Goal: Task Accomplishment & Management: Manage account settings

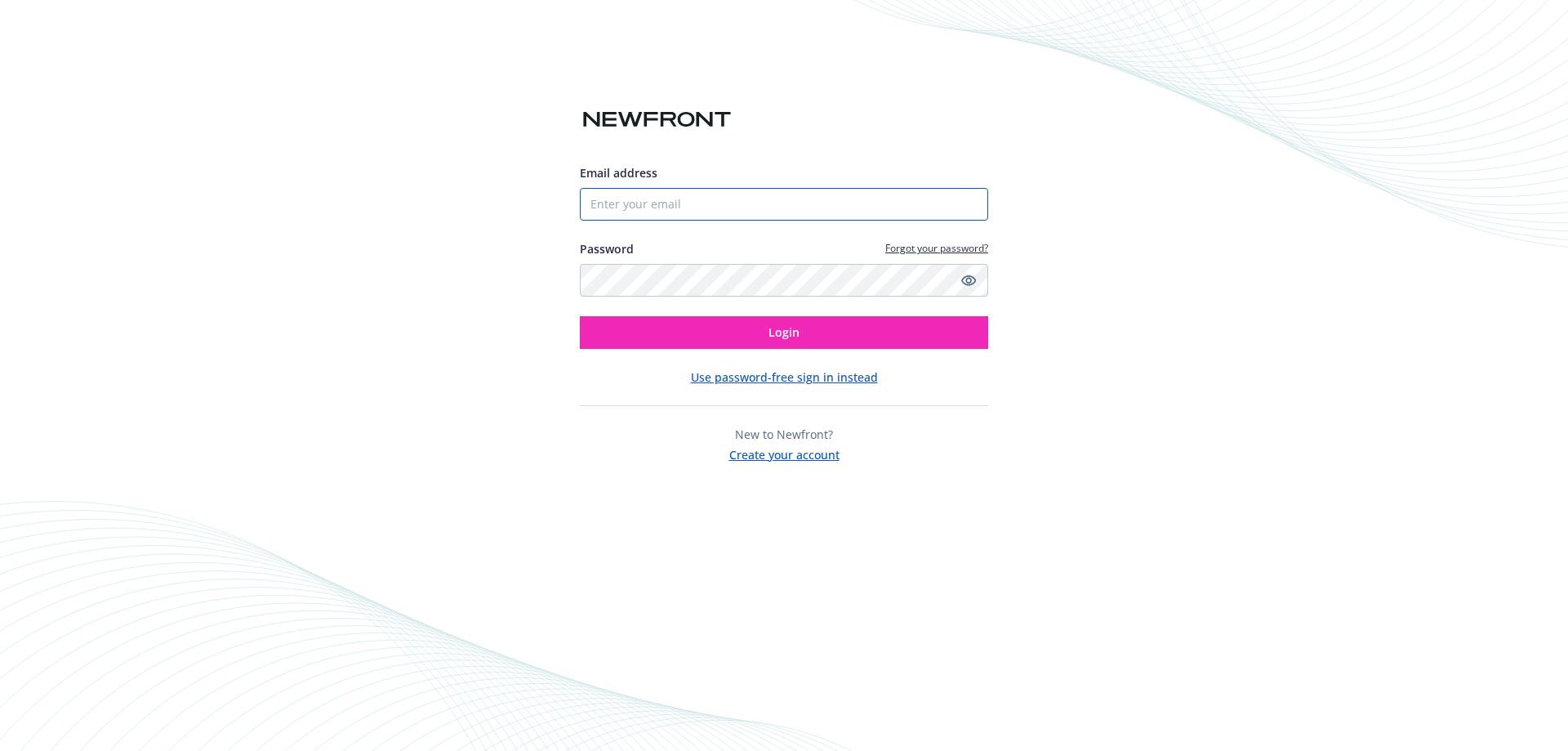
click at [762, 204] on input "Email address" at bounding box center [784, 204] width 409 height 32
type input "[PERSON_NAME][EMAIL_ADDRESS][DOMAIN_NAME]"
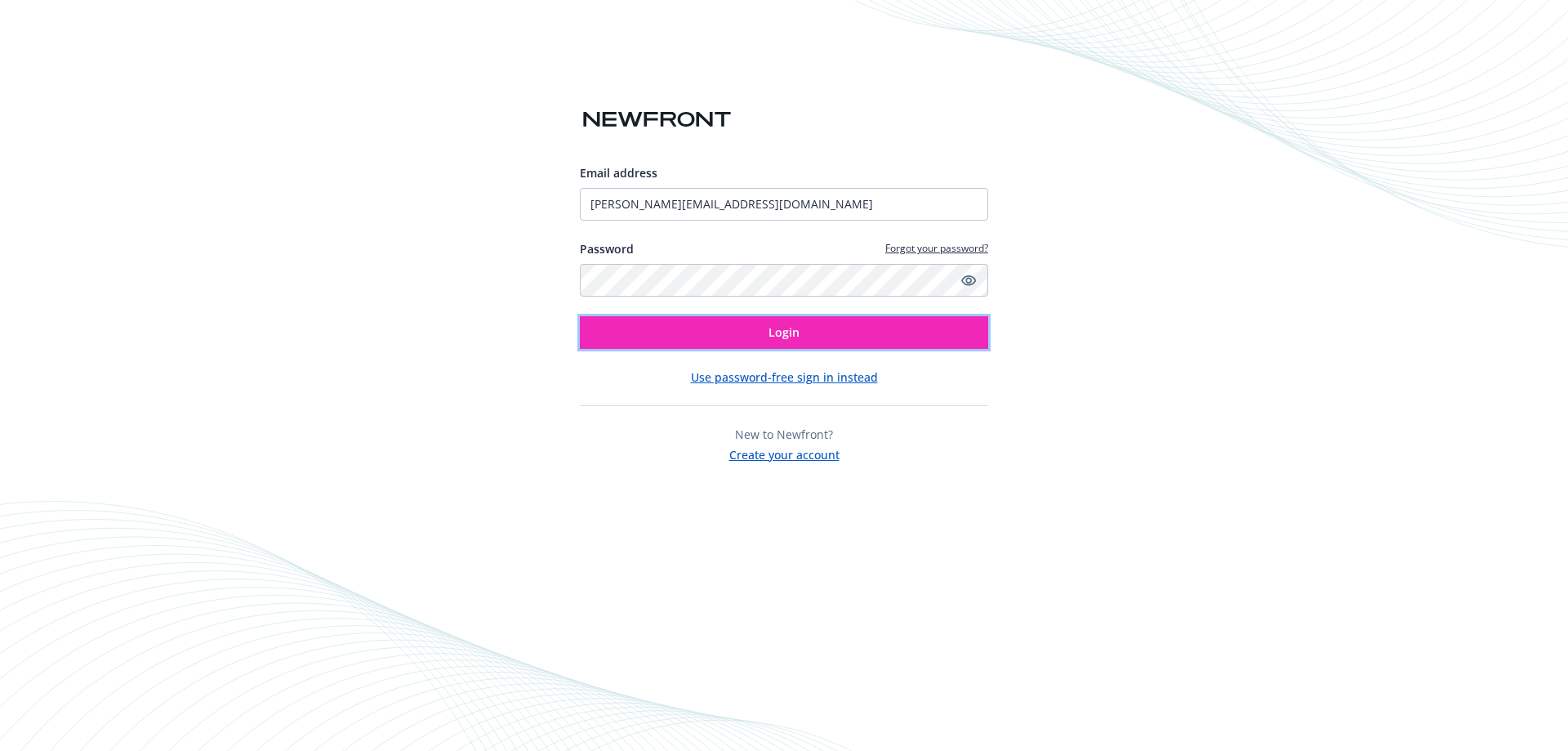
drag, startPoint x: 774, startPoint y: 333, endPoint x: 997, endPoint y: 317, distance: 223.6
click at [776, 334] on span "Login" at bounding box center [783, 332] width 31 height 16
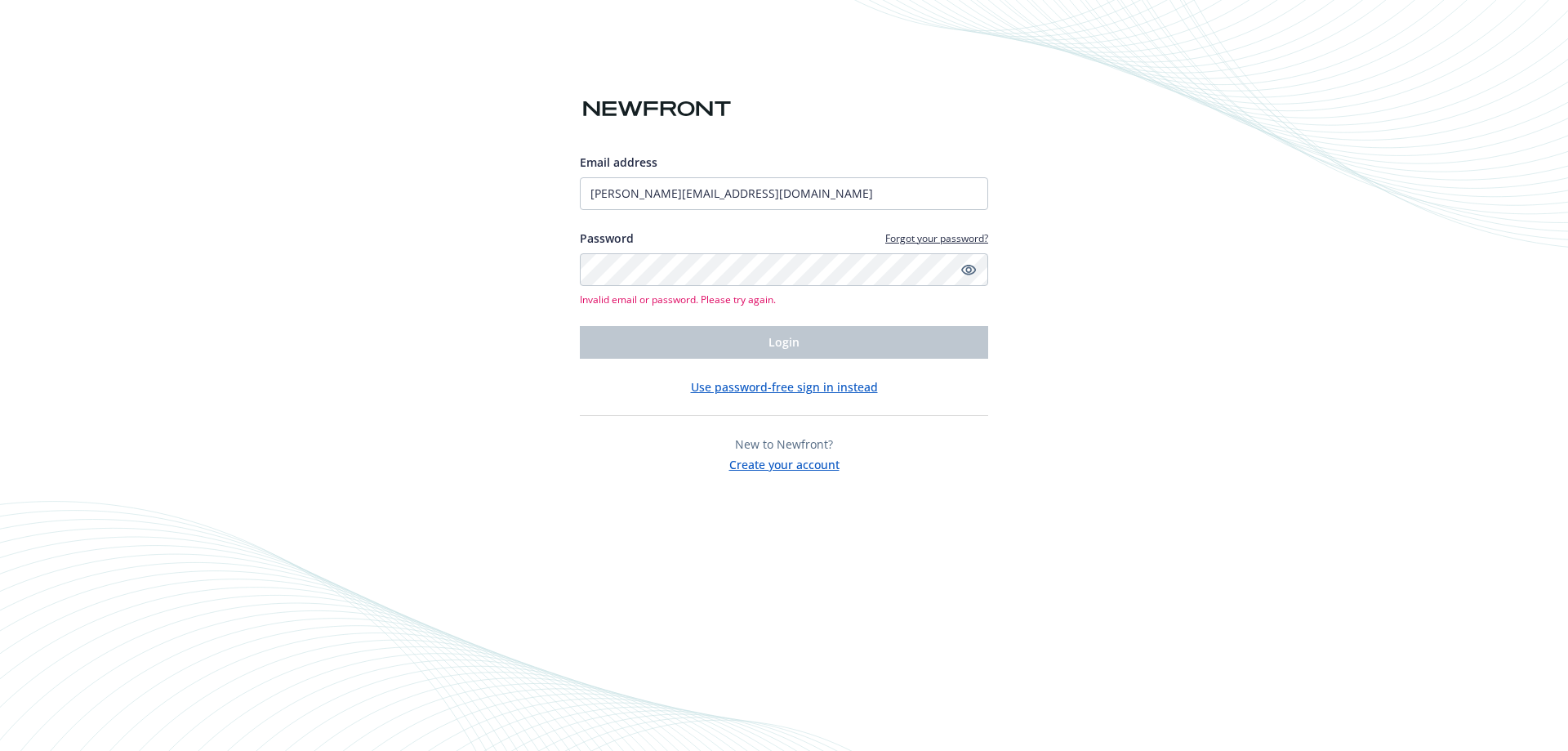
click at [580, 210] on div at bounding box center [580, 210] width 0 height 0
click at [1180, 249] on div "Email address [PERSON_NAME][EMAIL_ADDRESS][DOMAIN_NAME] Password Forgot your pa…" at bounding box center [784, 376] width 1568 height 751
click at [1253, 155] on div "Email address [PERSON_NAME][EMAIL_ADDRESS][DOMAIN_NAME] Password Forgot your pa…" at bounding box center [784, 376] width 1568 height 751
